Goal: Transaction & Acquisition: Book appointment/travel/reservation

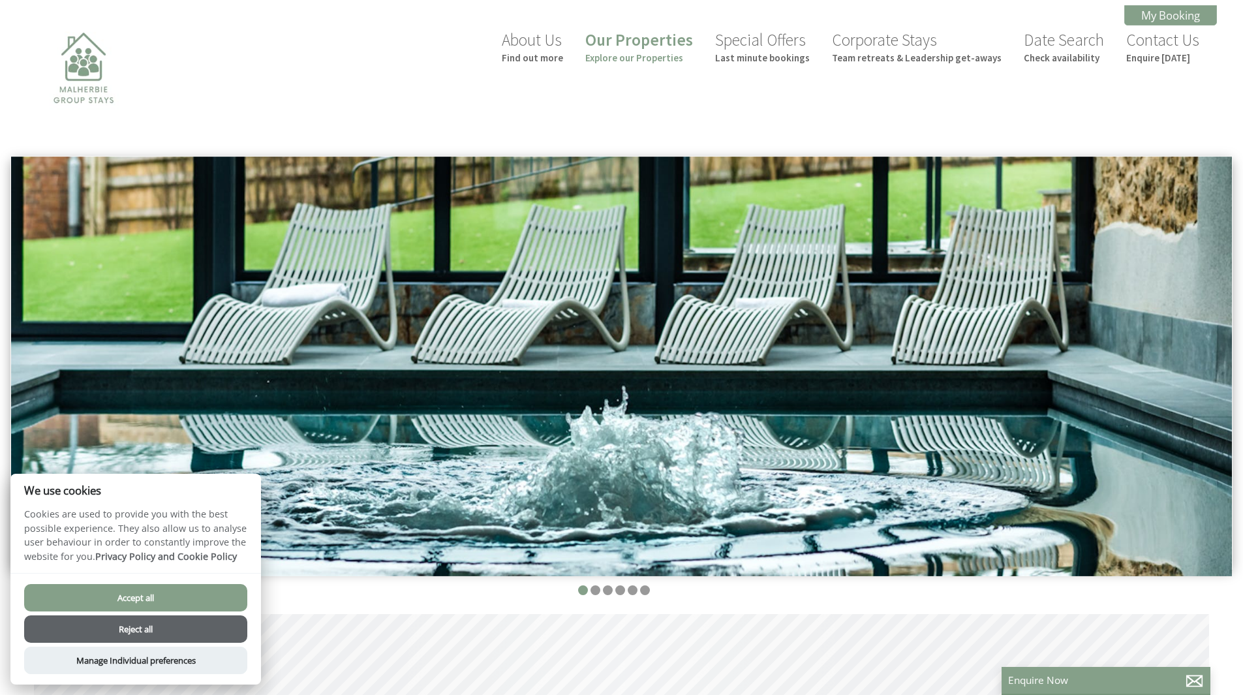
drag, startPoint x: 510, startPoint y: 269, endPoint x: 494, endPoint y: 213, distance: 58.9
click at [667, 50] on link "Our Properties Explore our Properties" at bounding box center [639, 46] width 108 height 35
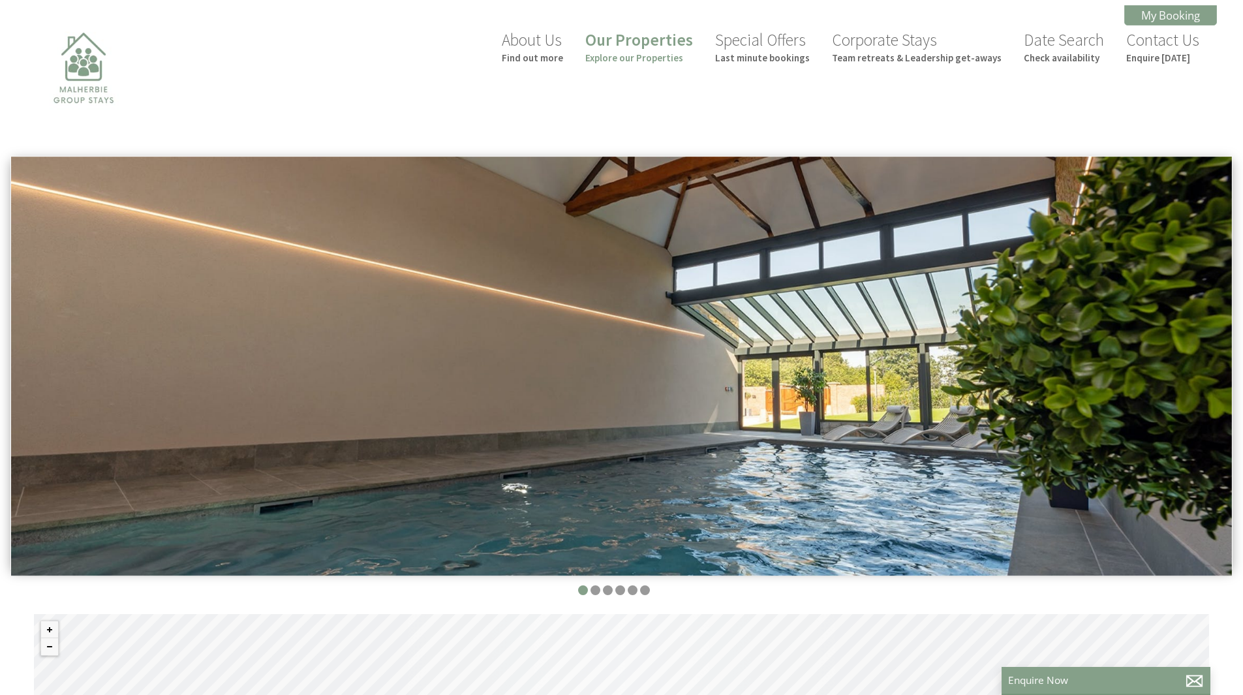
drag, startPoint x: 608, startPoint y: 512, endPoint x: 537, endPoint y: 255, distance: 266.5
click at [1083, 42] on link "Date Search Check availability" at bounding box center [1063, 46] width 80 height 35
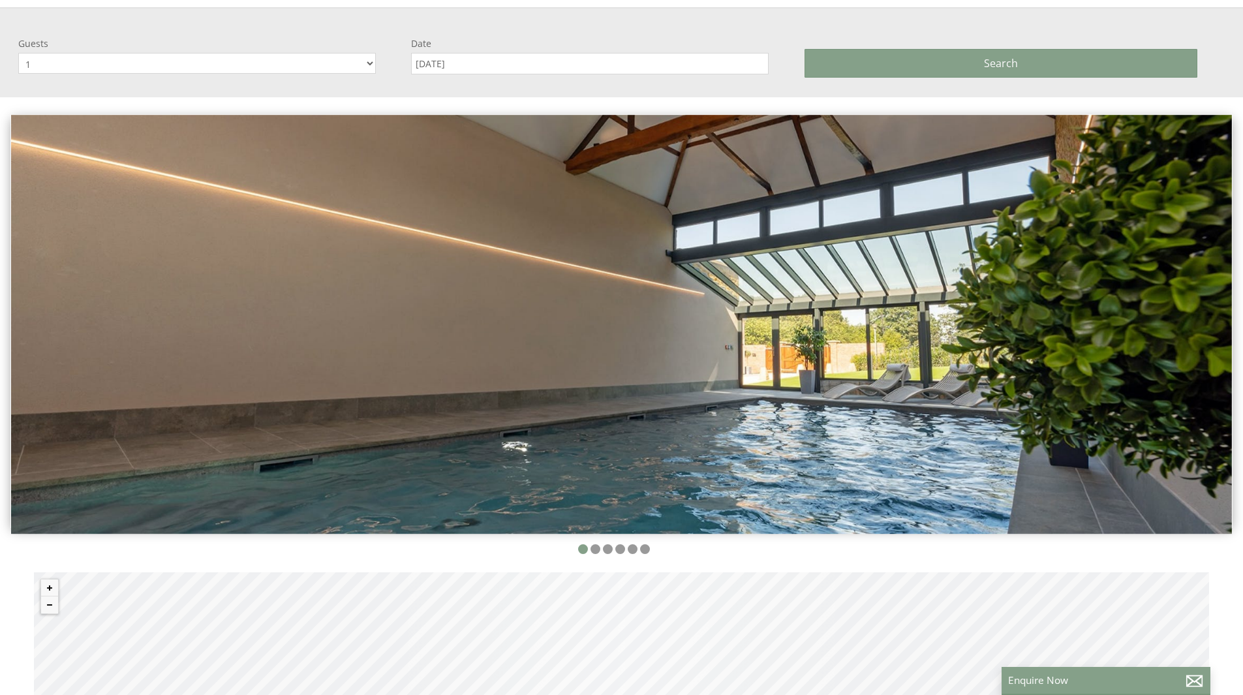
scroll to position [156, 0]
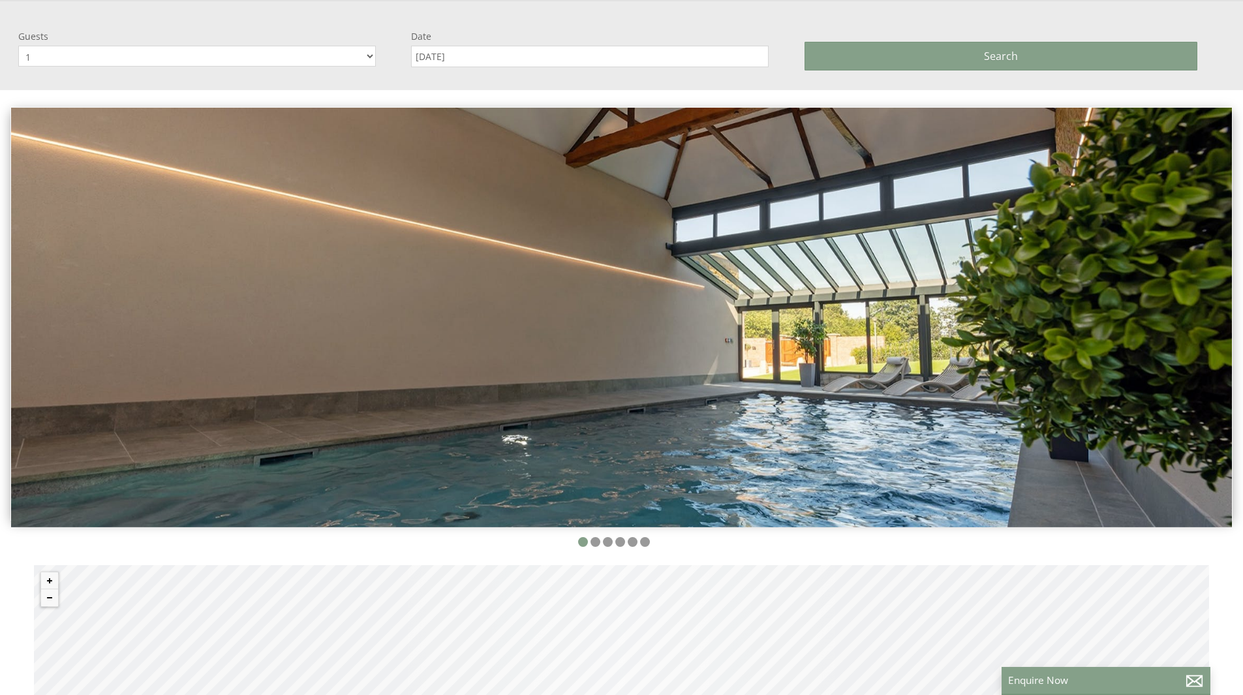
click at [367, 58] on select "1 2 3 4 5 6 7 8 9 10 11 12 13 14 15 16 17 18 19 20 21 22 23 24 25 26 27 28 29 30" at bounding box center [196, 56] width 357 height 21
select select "13"
click at [18, 46] on select "1 2 3 4 5 6 7 8 9 10 11 12 13 14 15 16 17 18 19 20 21 22 23 24 25 26 27 28 29 30" at bounding box center [196, 56] width 357 height 21
click at [489, 50] on input "[DATE]" at bounding box center [589, 57] width 357 height 22
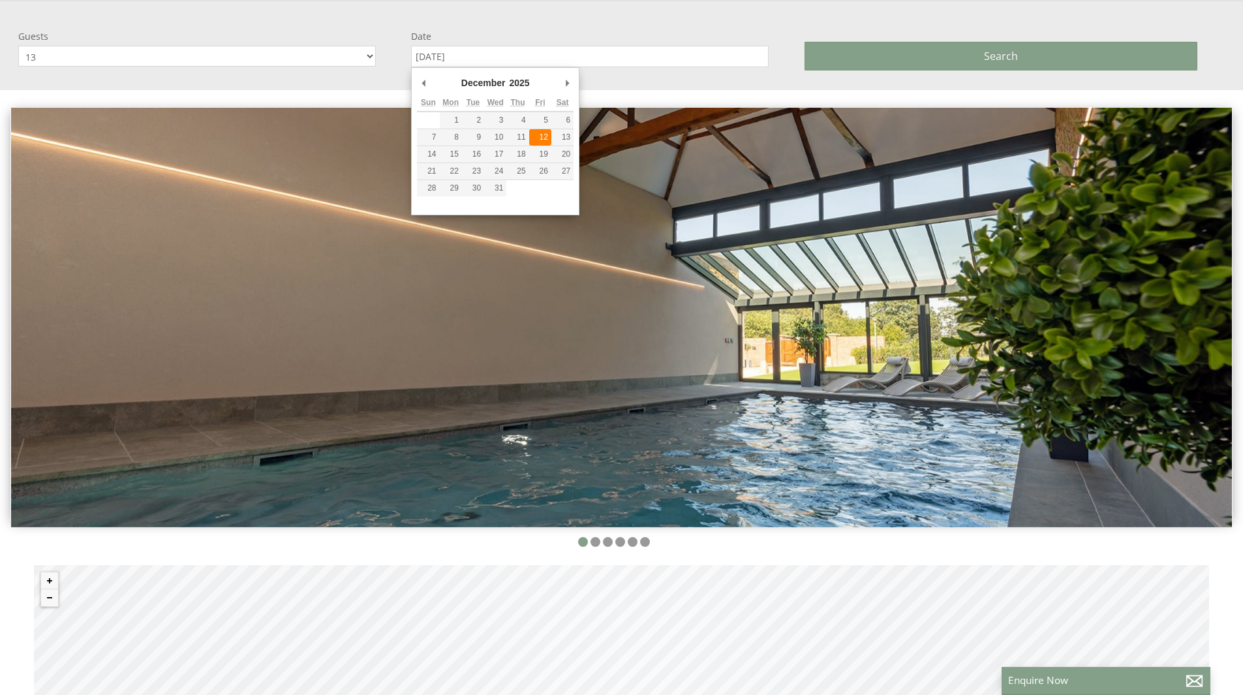
type input "[DATE]"
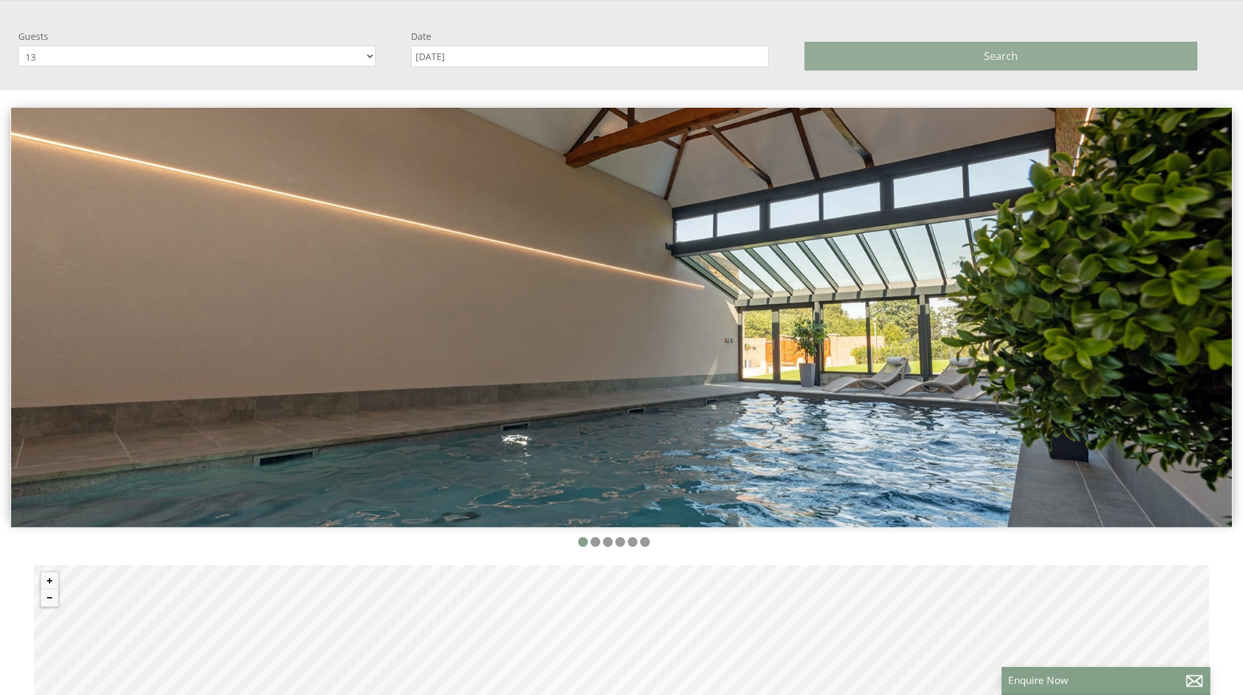
click at [858, 55] on button "Search" at bounding box center [1000, 56] width 393 height 29
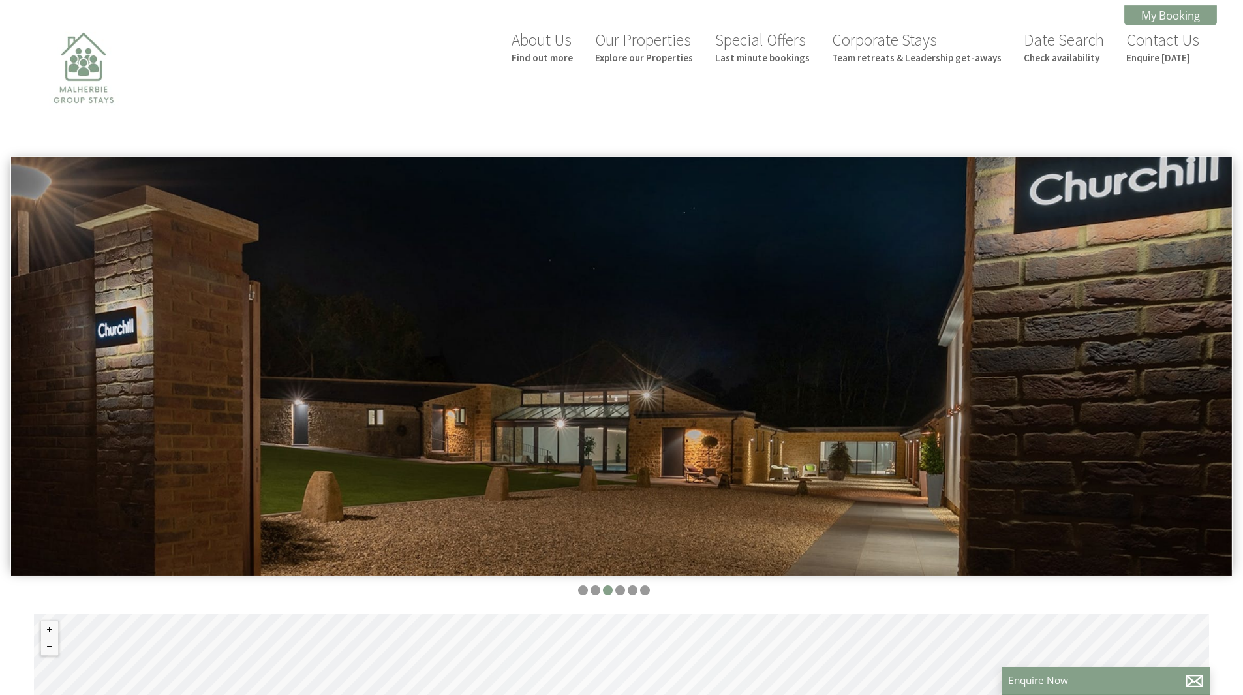
drag, startPoint x: 242, startPoint y: 481, endPoint x: 258, endPoint y: 89, distance: 393.0
select select "13"
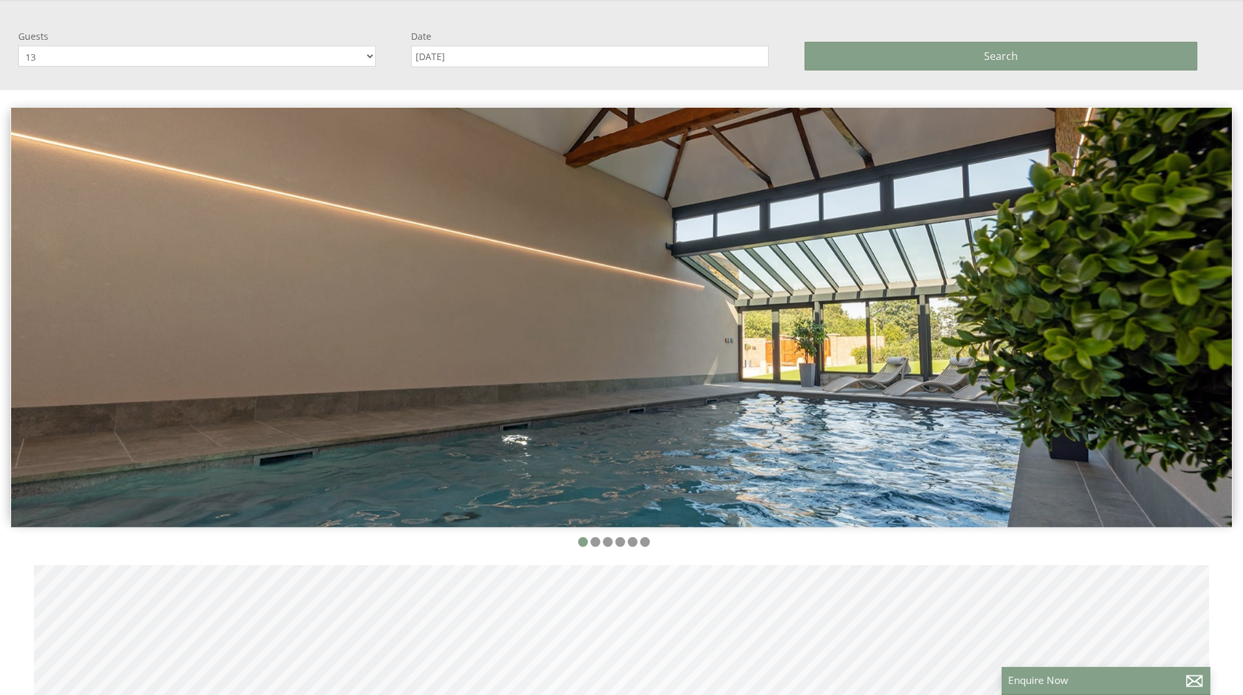
scroll to position [0, 12]
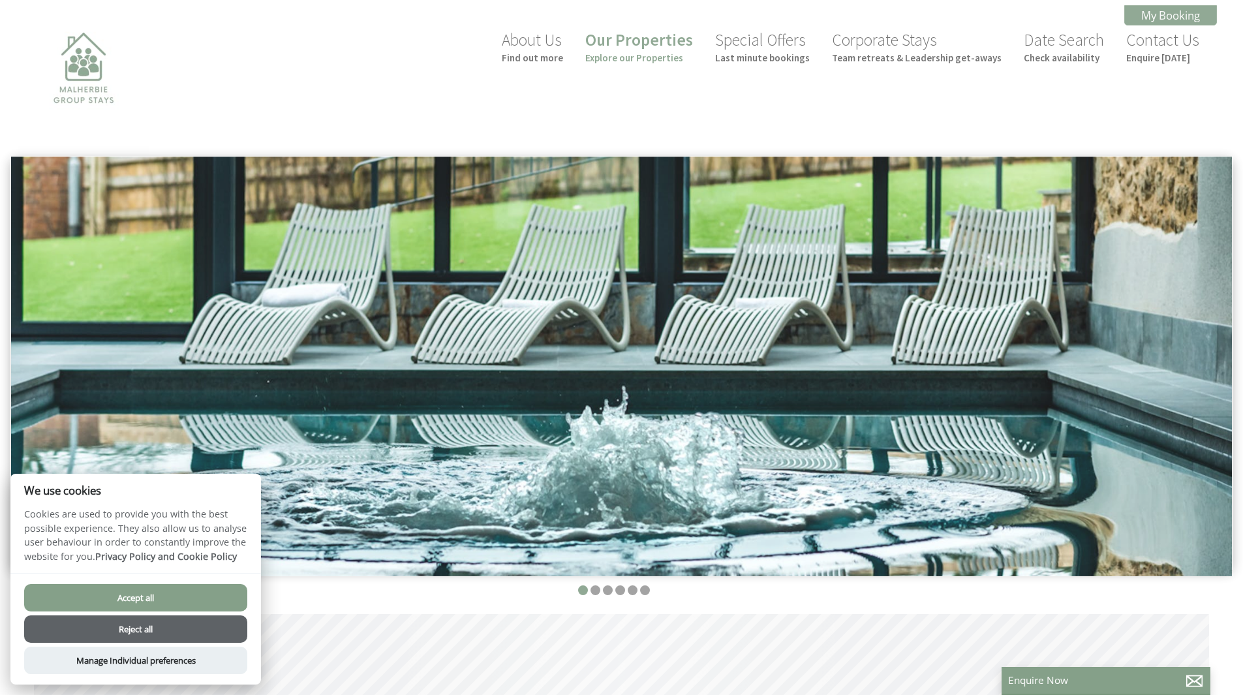
scroll to position [0, 12]
